Goal: Task Accomplishment & Management: Use online tool/utility

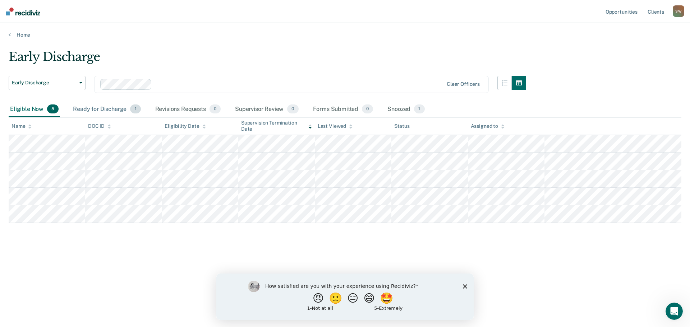
click at [120, 110] on div "Ready for Discharge 1" at bounding box center [107, 110] width 70 height 16
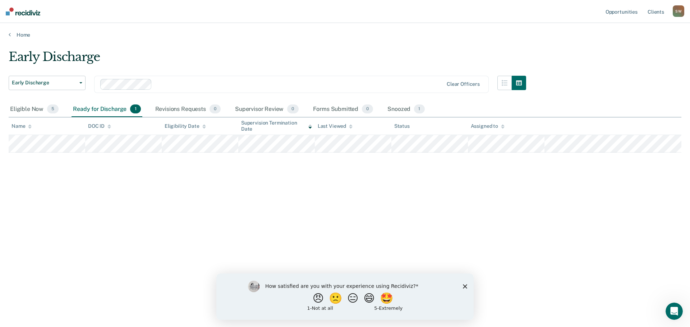
click at [468, 287] on div "How satisfied are you with your experience using Recidiviz? 😠 🙁 😑 😄 🤩 1 - Not a…" at bounding box center [344, 297] width 257 height 46
click at [465, 287] on polygon "Close survey" at bounding box center [465, 286] width 4 height 4
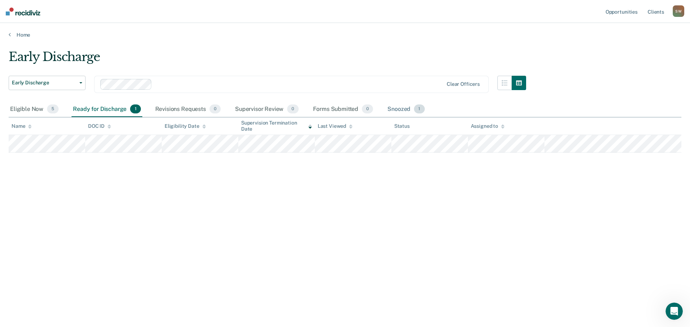
click at [410, 109] on div "Snoozed 1" at bounding box center [406, 110] width 40 height 16
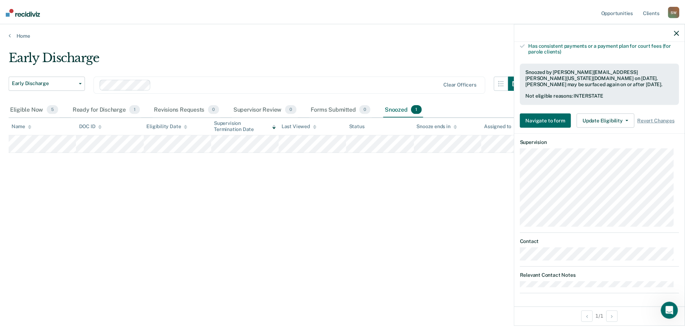
scroll to position [239, 0]
click at [658, 120] on span "Revert Changes" at bounding box center [660, 120] width 37 height 6
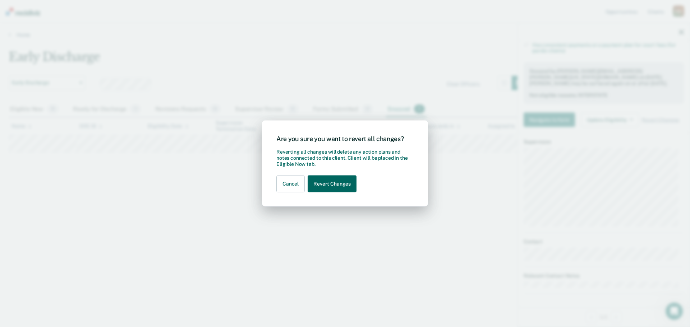
click at [328, 179] on button "Revert Changes" at bounding box center [332, 184] width 49 height 17
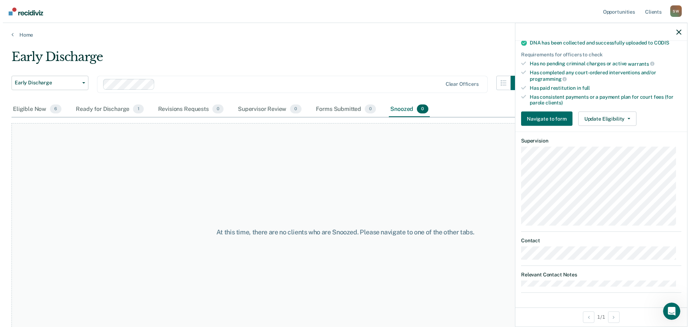
scroll to position [186, 0]
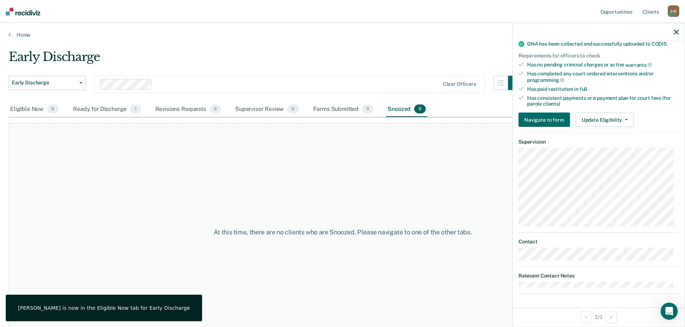
click at [674, 31] on icon "button" at bounding box center [676, 31] width 5 height 5
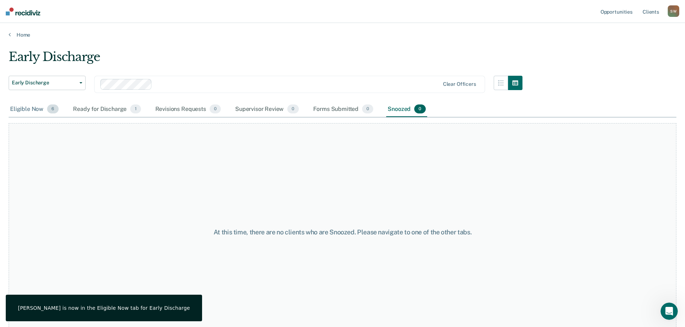
click at [32, 106] on div "Eligible Now 6" at bounding box center [34, 110] width 51 height 16
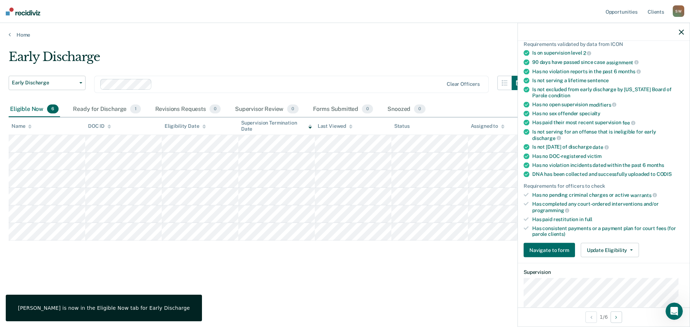
scroll to position [180, 0]
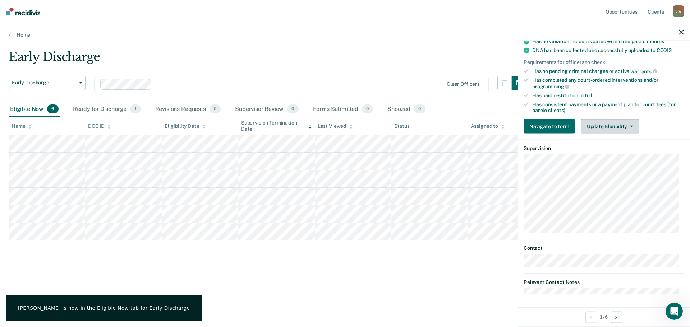
click at [628, 127] on button "Update Eligibility" at bounding box center [610, 126] width 58 height 14
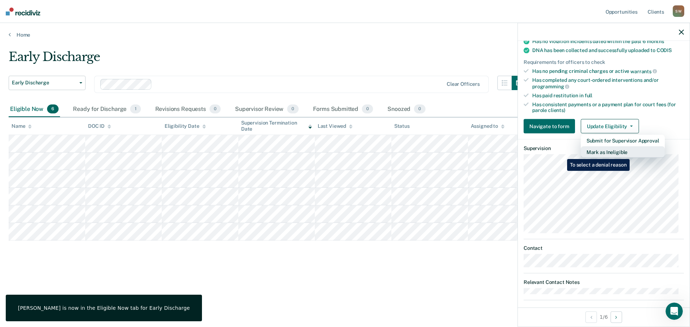
click at [631, 154] on button "Mark as Ineligible" at bounding box center [623, 153] width 84 height 12
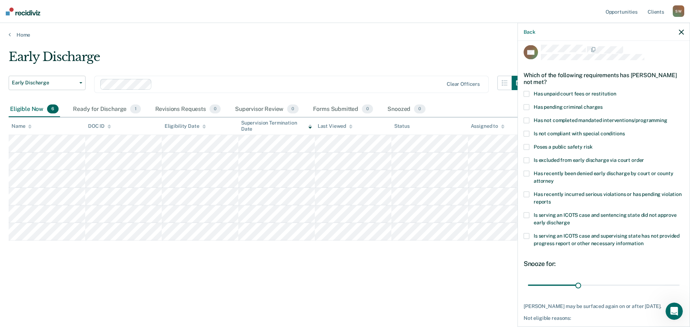
scroll to position [0, 0]
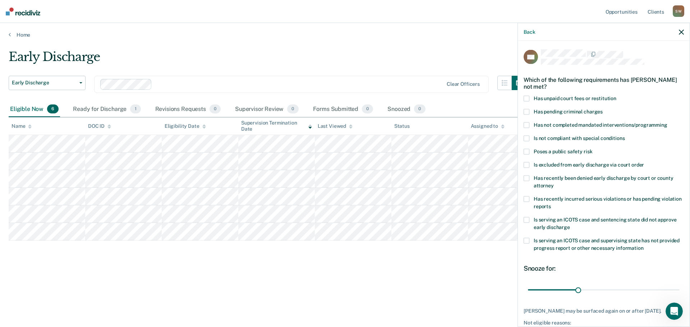
click at [682, 31] on icon "button" at bounding box center [681, 31] width 5 height 5
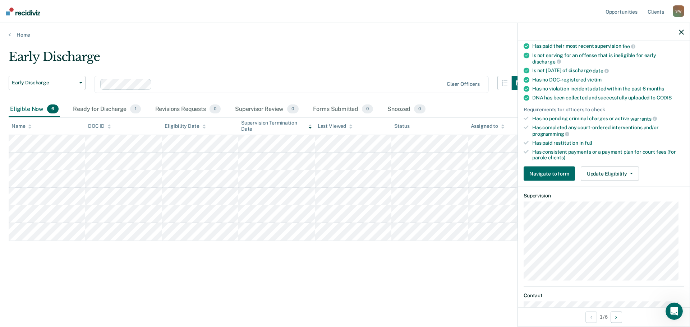
scroll to position [78, 0]
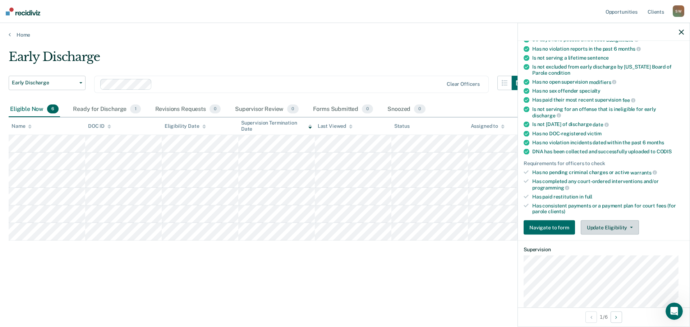
click at [627, 226] on button "Update Eligibility" at bounding box center [610, 228] width 58 height 14
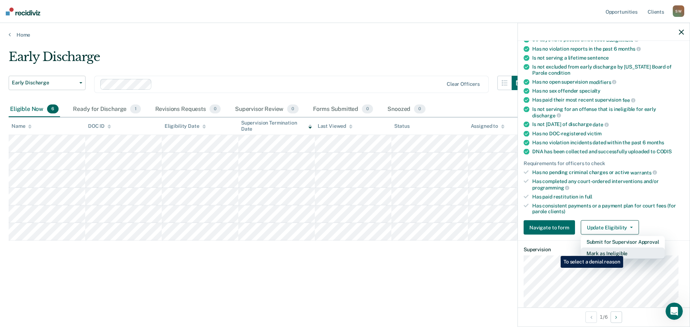
click at [625, 251] on button "Mark as Ineligible" at bounding box center [623, 254] width 84 height 12
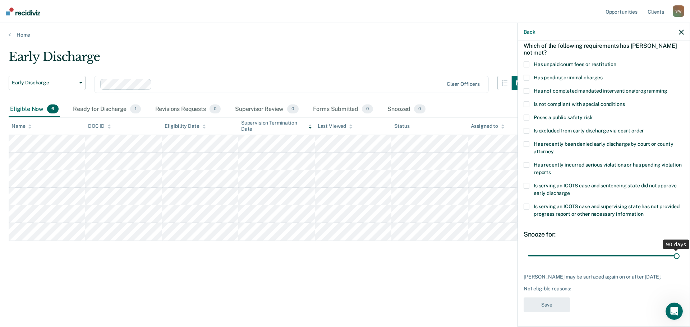
drag, startPoint x: 575, startPoint y: 249, endPoint x: 690, endPoint y: 250, distance: 114.7
type input "90"
click at [680, 250] on input "range" at bounding box center [604, 256] width 152 height 13
click at [523, 202] on div "TM Which of the following requirements has [PERSON_NAME] not met? Has unpaid co…" at bounding box center [604, 183] width 172 height 285
click at [526, 204] on span at bounding box center [527, 207] width 6 height 6
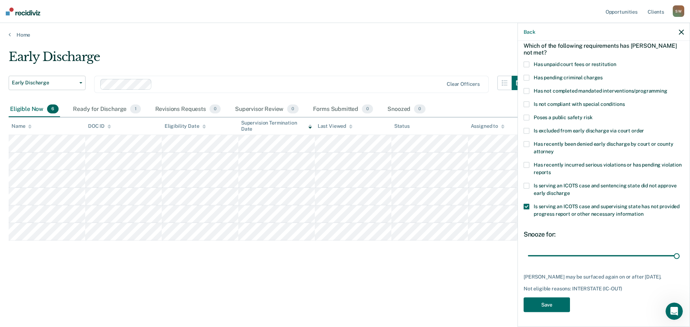
click at [526, 183] on span at bounding box center [527, 186] width 6 height 6
click at [525, 204] on span at bounding box center [527, 207] width 6 height 6
click at [544, 307] on button "Save" at bounding box center [547, 305] width 46 height 15
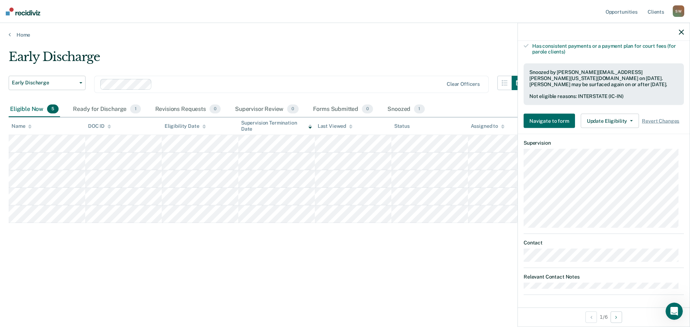
scroll to position [239, 0]
click at [630, 119] on icon "button" at bounding box center [631, 119] width 3 height 1
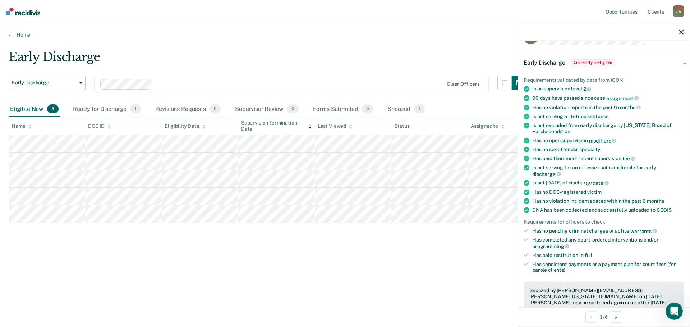
scroll to position [36, 0]
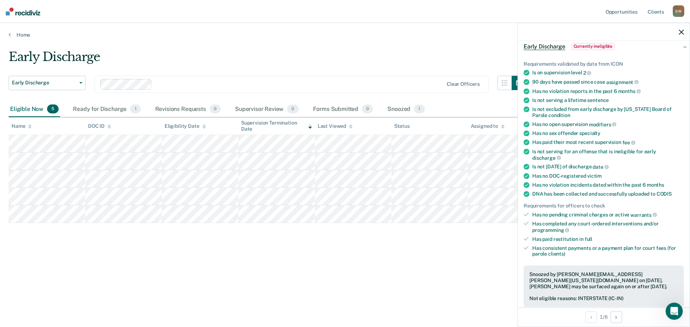
click at [682, 30] on icon "button" at bounding box center [681, 31] width 5 height 5
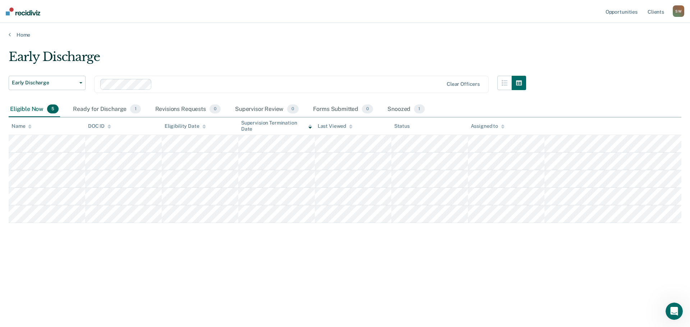
click at [215, 278] on div "Early Discharge Early Discharge Early Discharge Clear officers Eligible Now 5 R…" at bounding box center [345, 173] width 673 height 247
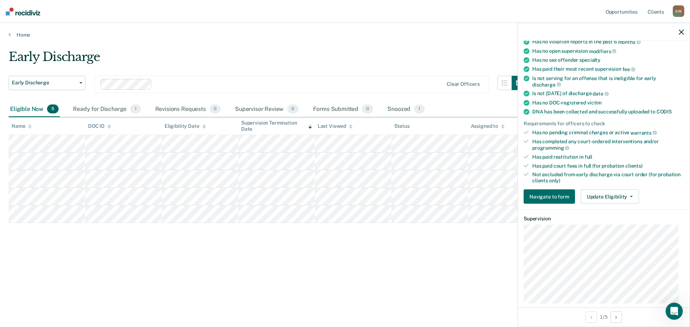
scroll to position [95, 0]
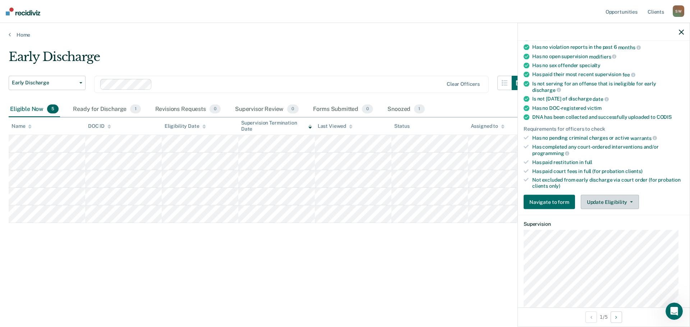
click at [627, 203] on button "Update Eligibility" at bounding box center [610, 202] width 58 height 14
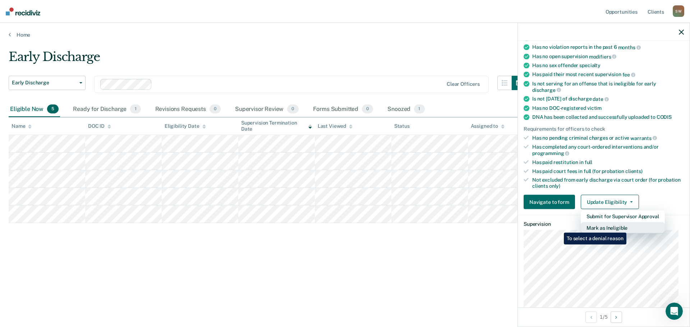
click at [628, 228] on button "Mark as Ineligible" at bounding box center [623, 229] width 84 height 12
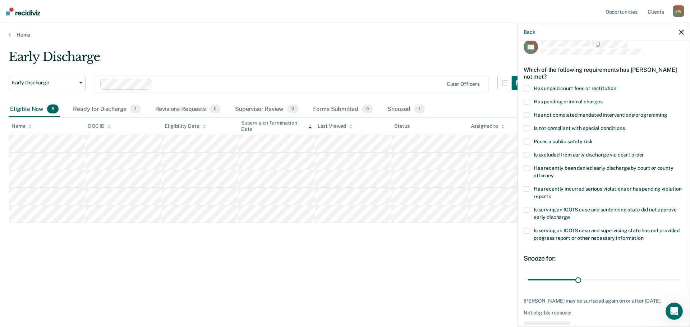
scroll to position [3, 0]
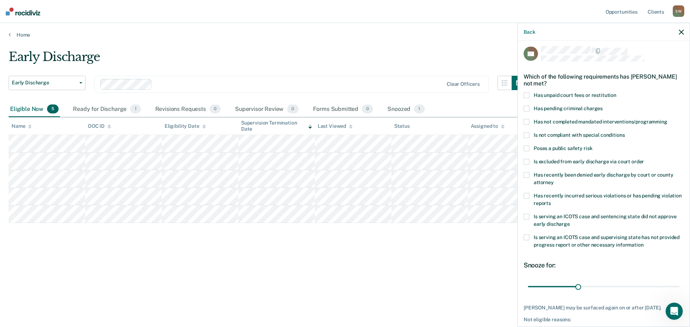
click at [528, 174] on span at bounding box center [527, 176] width 6 height 6
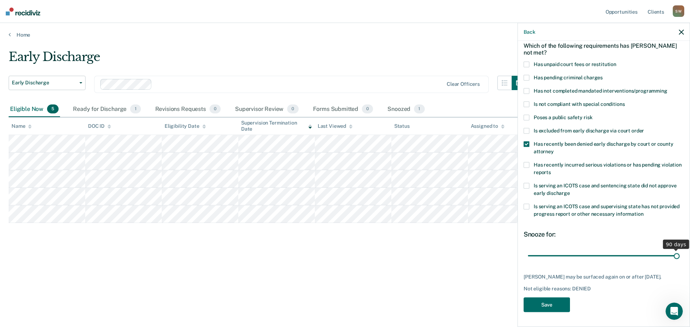
drag, startPoint x: 577, startPoint y: 248, endPoint x: 690, endPoint y: 250, distance: 112.9
type input "90"
click at [680, 250] on input "range" at bounding box center [604, 256] width 152 height 13
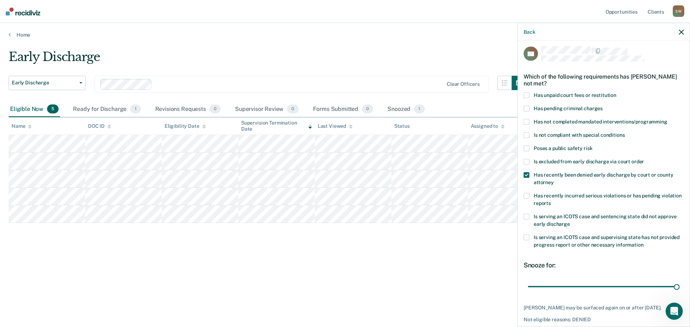
click at [527, 146] on span at bounding box center [527, 149] width 6 height 6
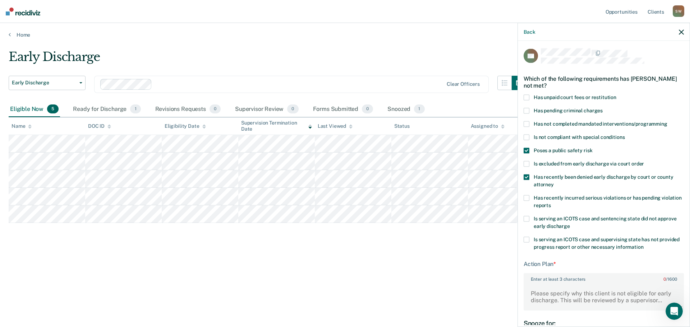
scroll to position [0, 0]
click at [530, 177] on label "Has recently been denied early discharge by court or county attorney" at bounding box center [604, 183] width 160 height 15
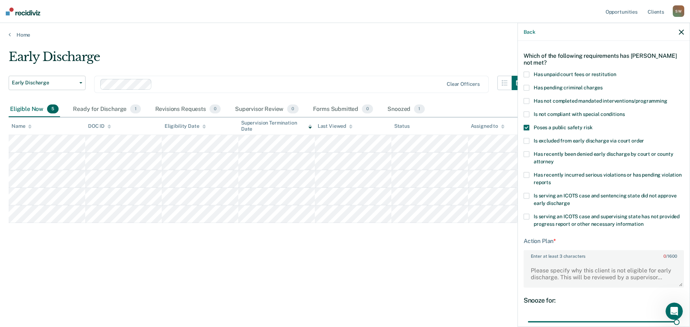
scroll to position [23, 0]
click at [582, 273] on textarea "Enter at least 3 characters 0 / 1600" at bounding box center [603, 274] width 159 height 27
click at [649, 269] on textarea "Enter at least 3 characters 0 / 1600" at bounding box center [603, 274] width 159 height 27
click at [526, 114] on span at bounding box center [527, 116] width 6 height 6
click at [529, 127] on span at bounding box center [527, 129] width 6 height 6
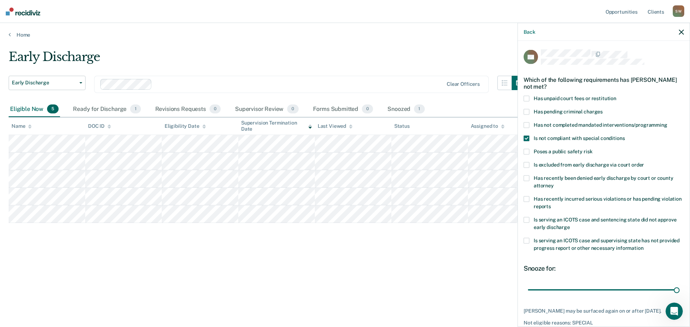
scroll to position [39, 0]
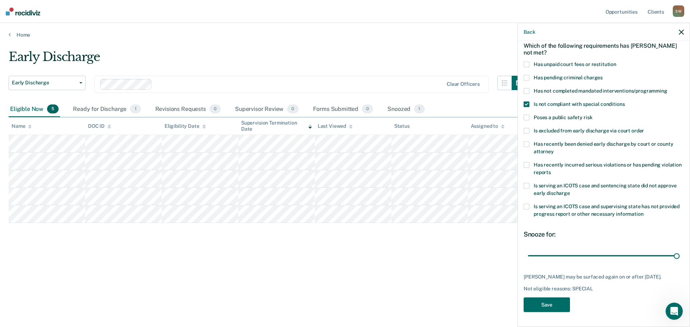
click at [527, 128] on span at bounding box center [527, 131] width 6 height 6
click at [527, 102] on span at bounding box center [527, 105] width 6 height 6
click at [528, 142] on span at bounding box center [527, 145] width 6 height 6
click at [528, 128] on span at bounding box center [527, 131] width 6 height 6
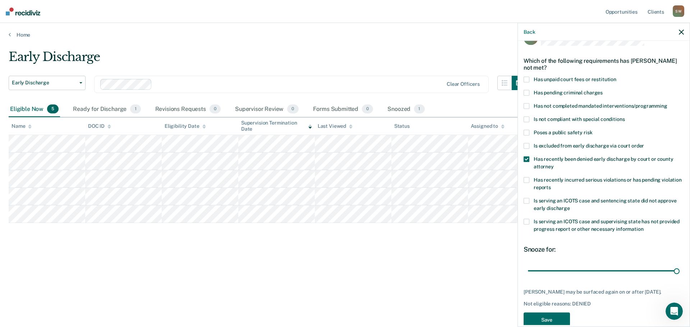
scroll to position [0, 0]
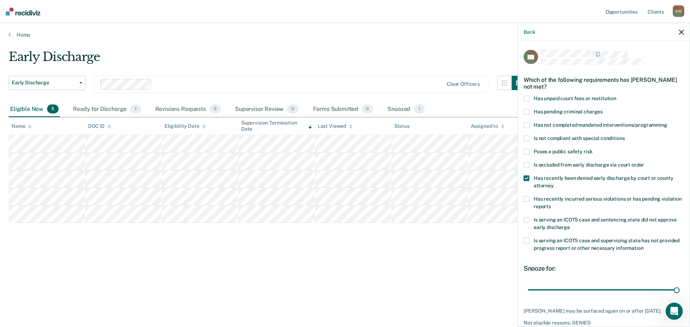
click at [528, 150] on span at bounding box center [527, 152] width 6 height 6
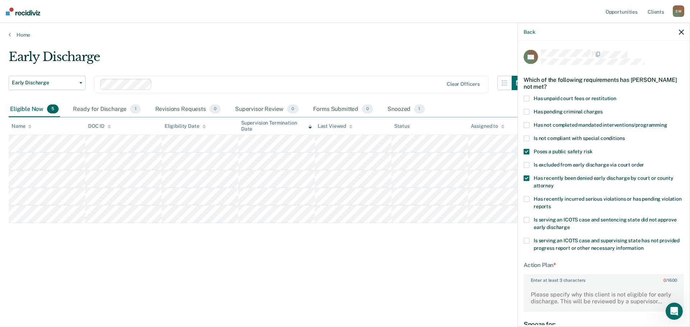
click at [528, 178] on span at bounding box center [527, 179] width 6 height 6
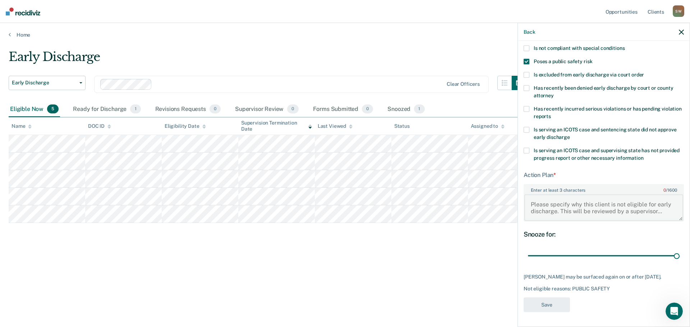
click at [620, 200] on textarea "Enter at least 3 characters 0 / 1600" at bounding box center [603, 207] width 159 height 27
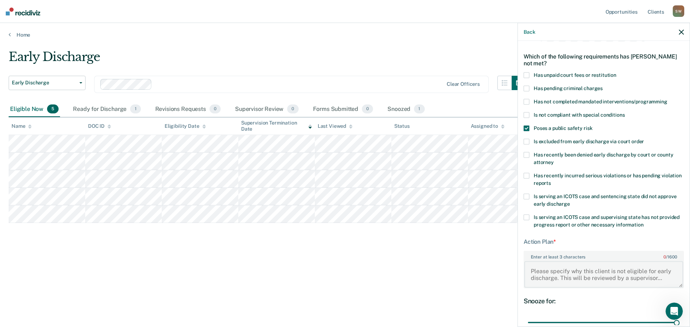
scroll to position [0, 0]
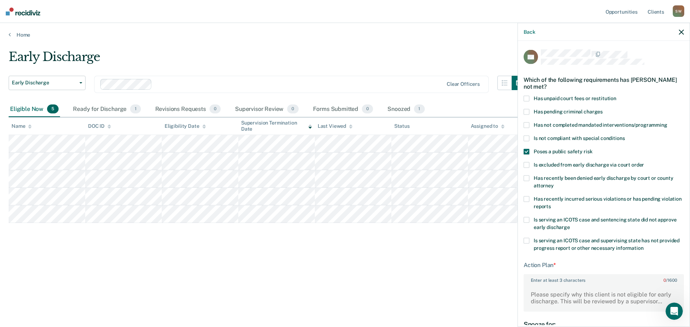
click at [527, 110] on span at bounding box center [527, 112] width 6 height 6
click at [529, 152] on span at bounding box center [527, 152] width 6 height 6
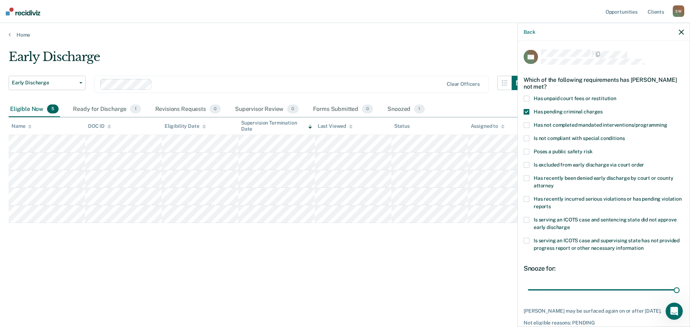
drag, startPoint x: 527, startPoint y: 113, endPoint x: 530, endPoint y: 129, distance: 17.3
click at [528, 115] on label "Has pending criminal charges" at bounding box center [604, 113] width 160 height 8
click at [528, 127] on span at bounding box center [527, 126] width 6 height 6
click at [527, 128] on label "Has not completed mandated interventions/programming" at bounding box center [604, 127] width 160 height 8
click at [528, 139] on span at bounding box center [527, 139] width 6 height 6
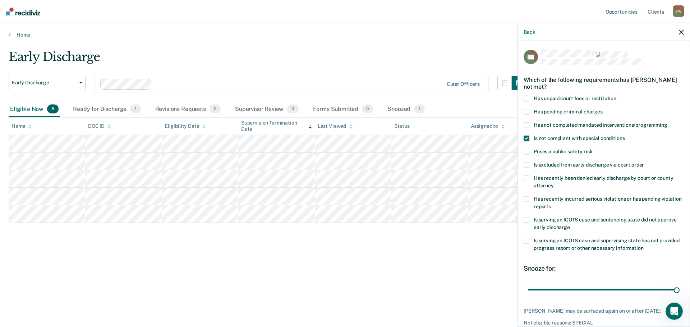
drag, startPoint x: 528, startPoint y: 137, endPoint x: 532, endPoint y: 157, distance: 19.9
click at [528, 139] on span at bounding box center [527, 139] width 6 height 6
click at [528, 150] on span at bounding box center [527, 152] width 6 height 6
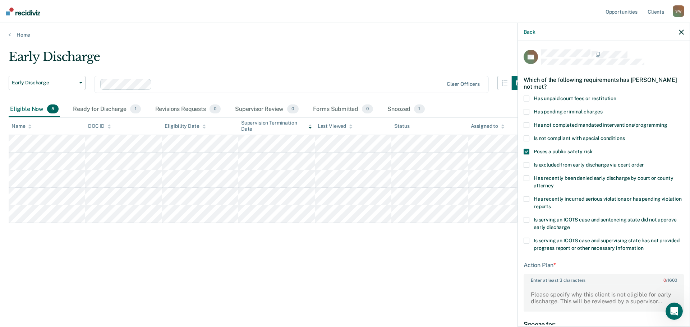
click at [527, 149] on span at bounding box center [527, 152] width 6 height 6
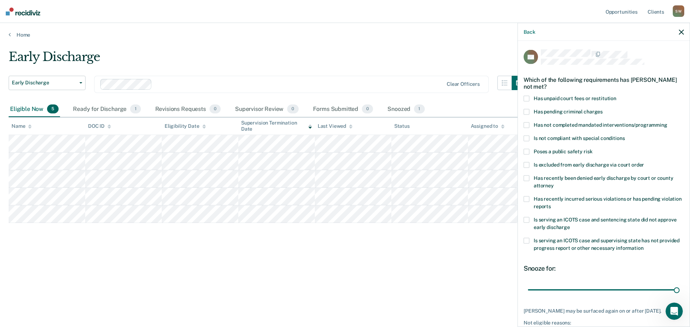
click at [525, 162] on span at bounding box center [527, 165] width 6 height 6
click at [527, 163] on span at bounding box center [527, 165] width 6 height 6
click at [228, 50] on div "Early Discharge" at bounding box center [268, 60] width 518 height 20
click at [356, 45] on main "Early Discharge Early Discharge Early Discharge Clear officers Eligible Now 5 R…" at bounding box center [345, 181] width 690 height 287
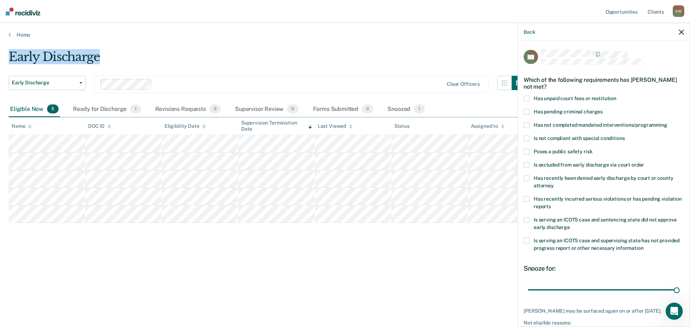
drag, startPoint x: 6, startPoint y: 56, endPoint x: 158, endPoint y: 56, distance: 152.1
click at [158, 56] on main "Early Discharge Early Discharge Early Discharge Clear officers Eligible Now 5 R…" at bounding box center [345, 181] width 690 height 287
click at [185, 47] on main "Early Discharge Early Discharge Early Discharge Clear officers Eligible Now 5 R…" at bounding box center [345, 181] width 690 height 287
